Goal: Check status: Check status

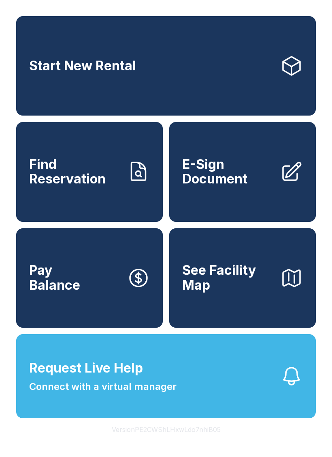
click at [95, 187] on span "Find Reservation" at bounding box center [74, 172] width 91 height 30
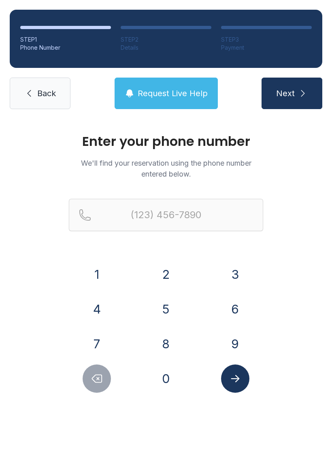
click at [104, 304] on button "4" at bounding box center [96, 309] width 28 height 28
click at [171, 372] on button "0" at bounding box center [166, 379] width 28 height 28
click at [101, 341] on button "7" at bounding box center [96, 344] width 28 height 28
click at [161, 312] on button "5" at bounding box center [166, 309] width 28 height 28
click at [171, 378] on button "0" at bounding box center [166, 379] width 28 height 28
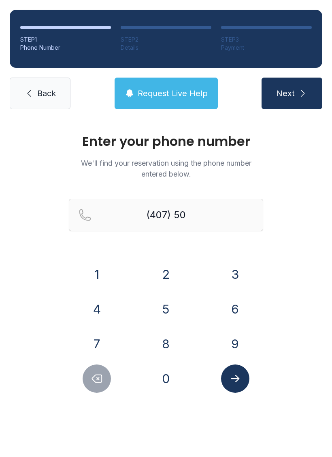
click at [97, 273] on button "1" at bounding box center [96, 274] width 28 height 28
click at [236, 344] on button "9" at bounding box center [235, 344] width 28 height 28
click at [173, 273] on button "2" at bounding box center [166, 274] width 28 height 28
click at [103, 342] on button "7" at bounding box center [96, 344] width 28 height 28
click at [104, 273] on button "1" at bounding box center [96, 274] width 28 height 28
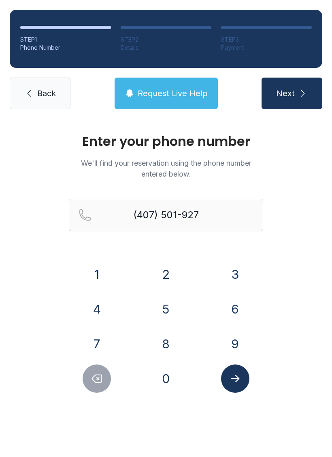
type input "[PHONE_NUMBER]"
click at [243, 380] on button "Submit lookup form" at bounding box center [235, 379] width 28 height 28
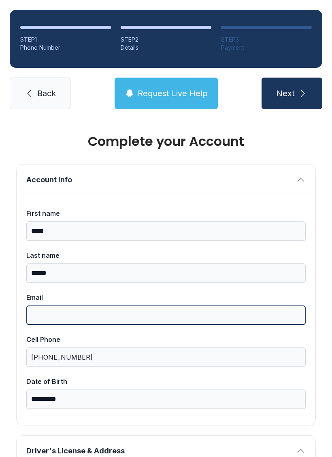
click at [154, 315] on input "Email" at bounding box center [165, 315] width 279 height 19
